Goal: Task Accomplishment & Management: Use online tool/utility

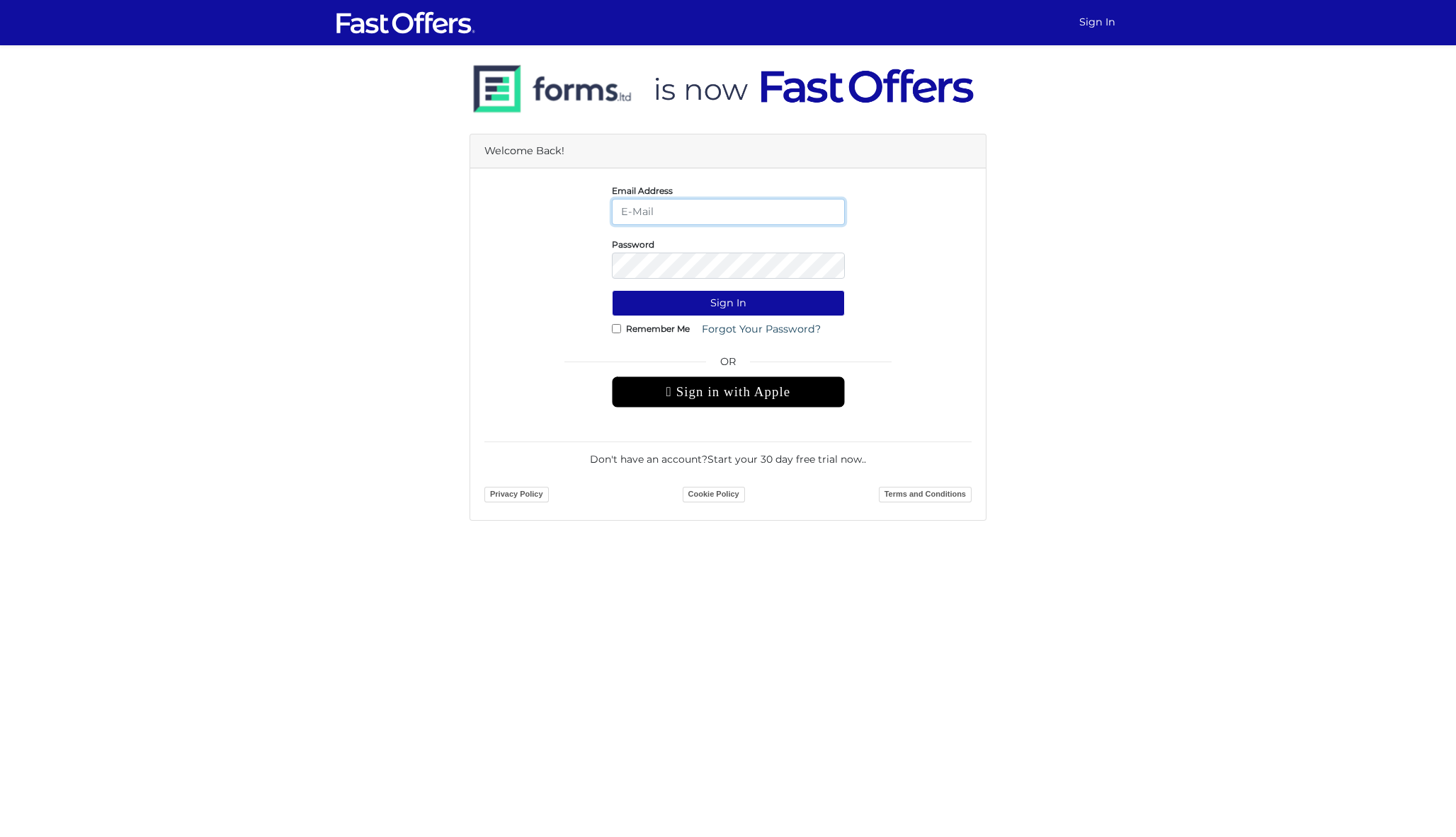
type input "[PERSON_NAME][EMAIL_ADDRESS][DOMAIN_NAME]"
click at [728, 303] on button "Sign In" at bounding box center [728, 303] width 233 height 26
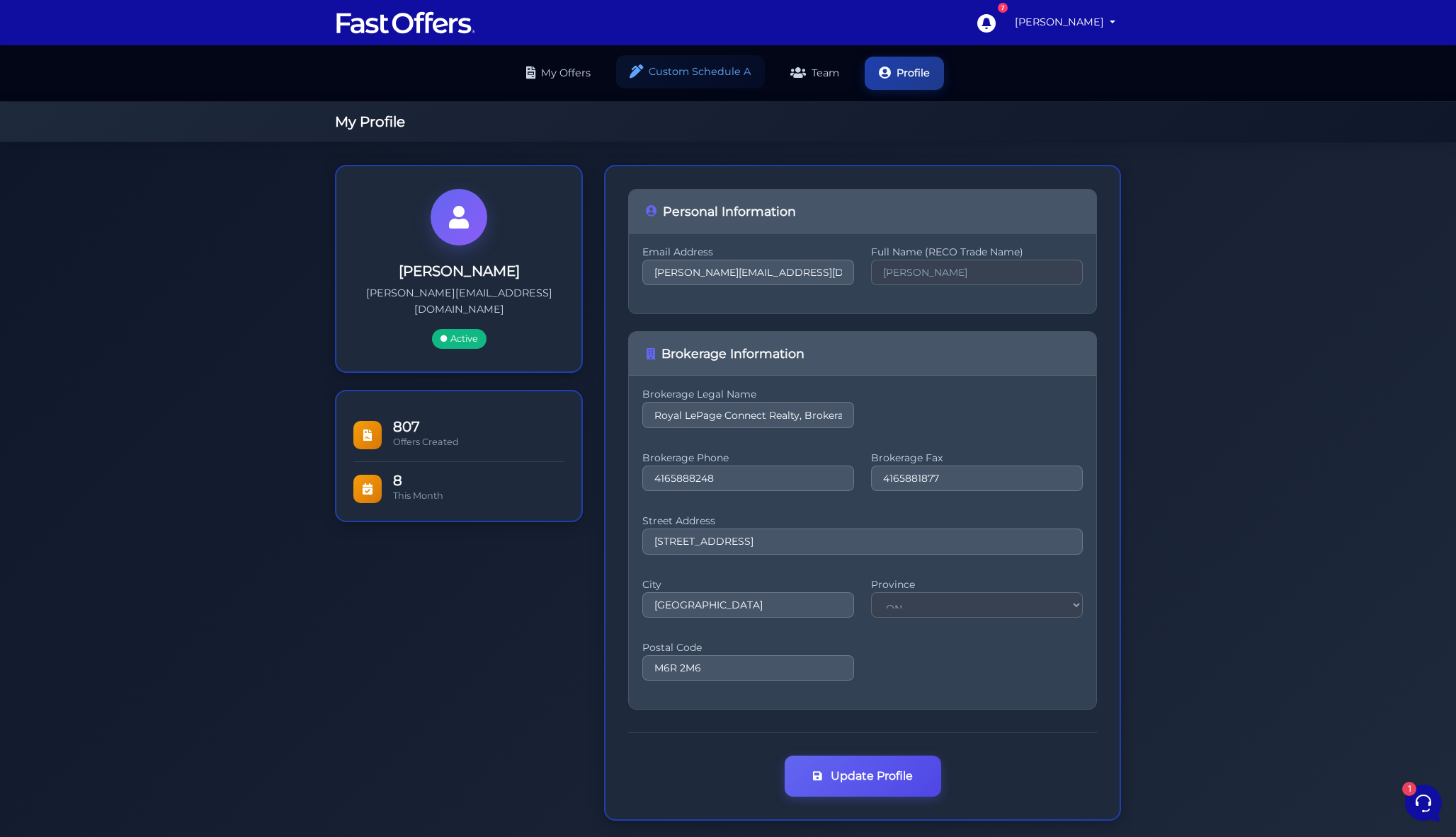
click at [668, 81] on link "Custom Schedule A" at bounding box center [690, 72] width 149 height 34
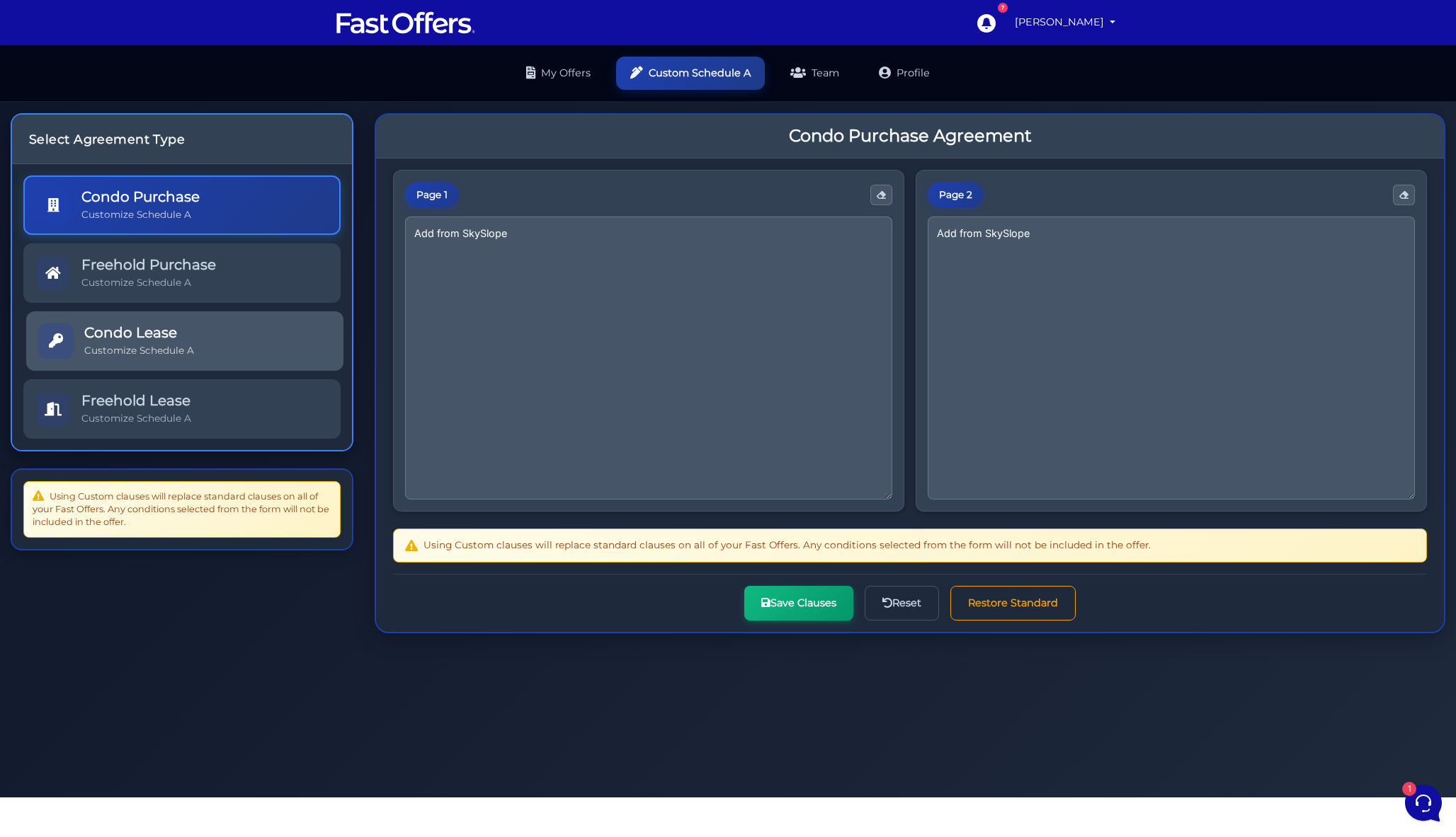
click at [212, 353] on link "Condo Lease Customize Schedule A" at bounding box center [184, 341] width 317 height 59
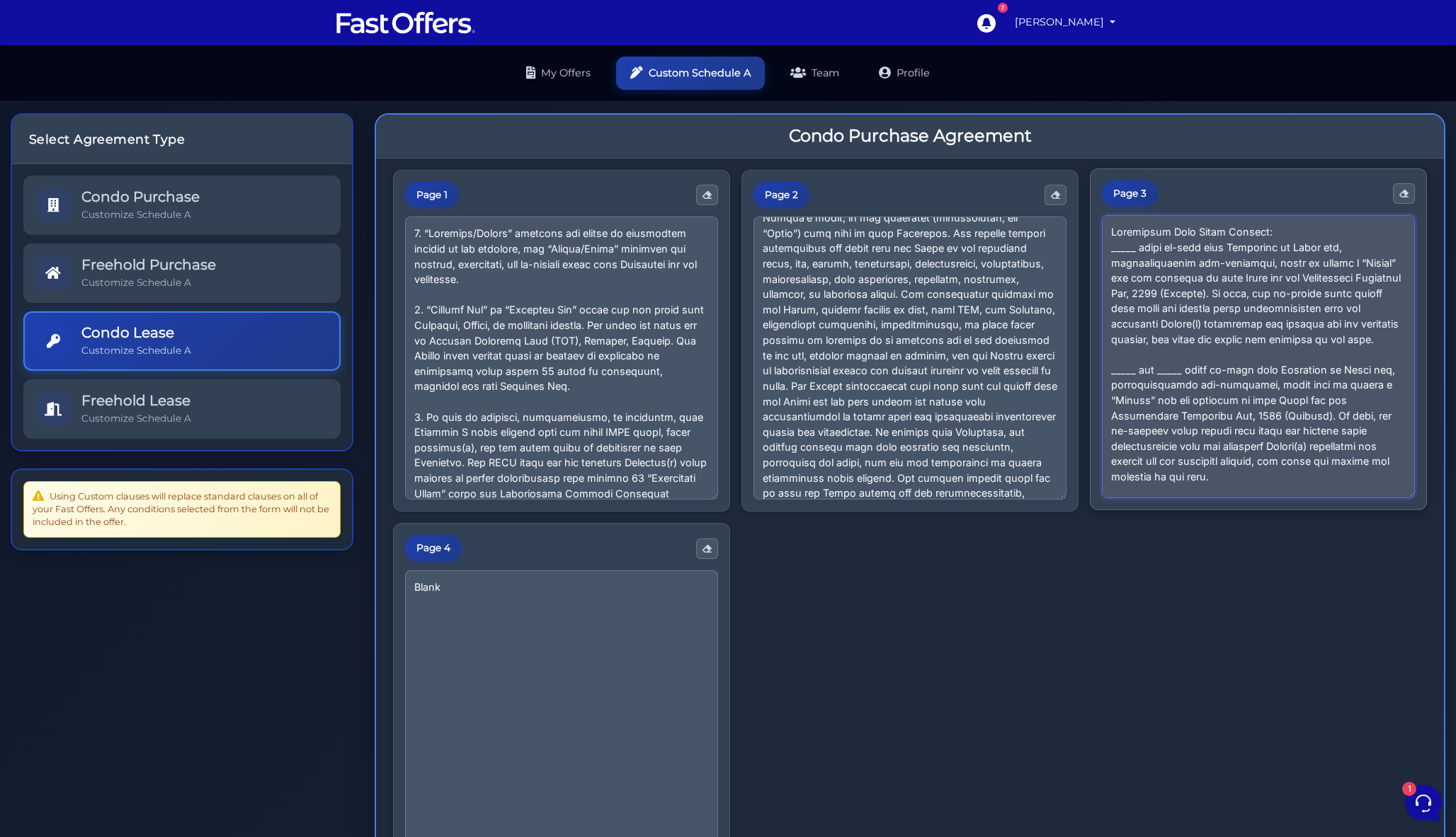
drag, startPoint x: 1343, startPoint y: 339, endPoint x: 1094, endPoint y: 246, distance: 265.8
click at [1094, 246] on div "Page 3" at bounding box center [1257, 339] width 337 height 342
